Goal: Navigation & Orientation: Find specific page/section

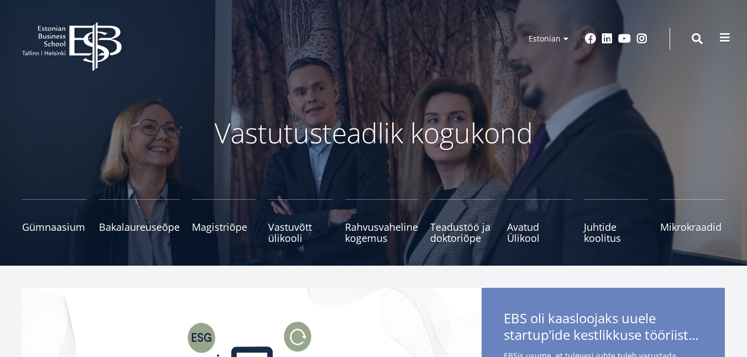
click at [722, 39] on span at bounding box center [725, 37] width 11 height 11
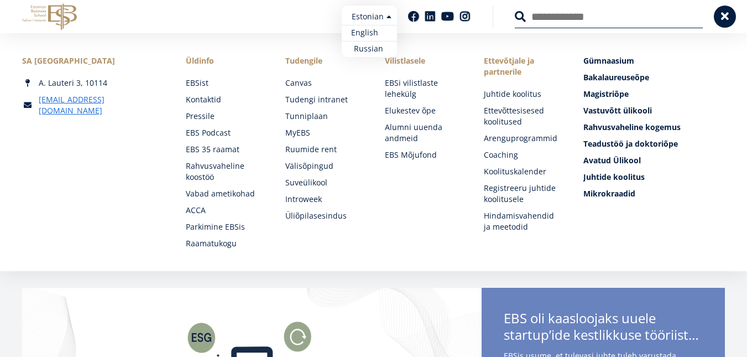
click at [367, 29] on link "English" at bounding box center [369, 33] width 55 height 16
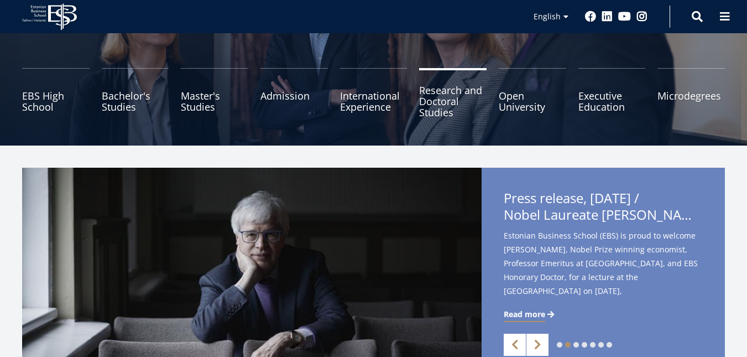
scroll to position [55, 0]
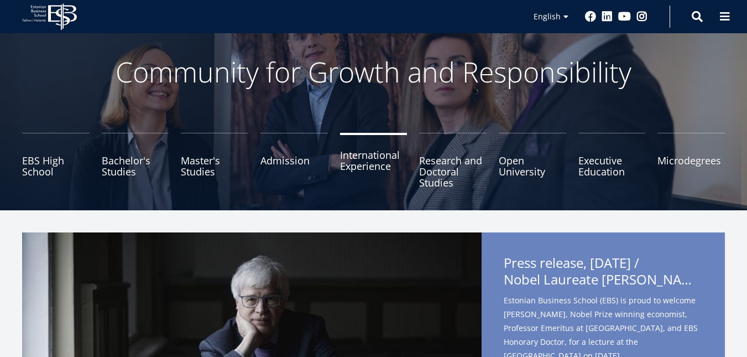
click at [374, 169] on link "International Experience" at bounding box center [373, 160] width 67 height 55
